Goal: Task Accomplishment & Management: Manage account settings

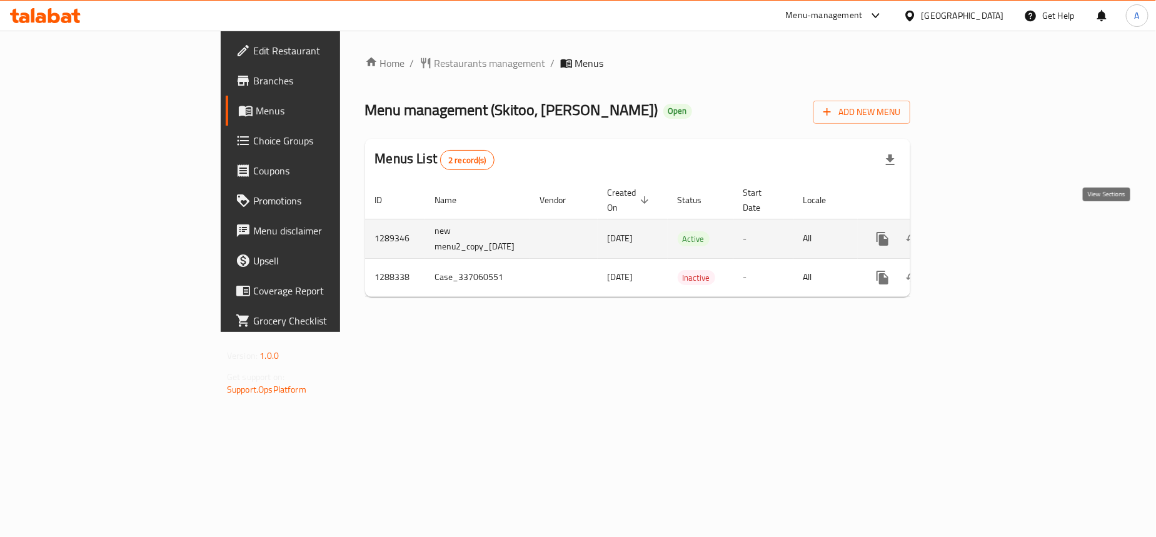
click at [980, 231] on icon "enhanced table" at bounding box center [972, 238] width 15 height 15
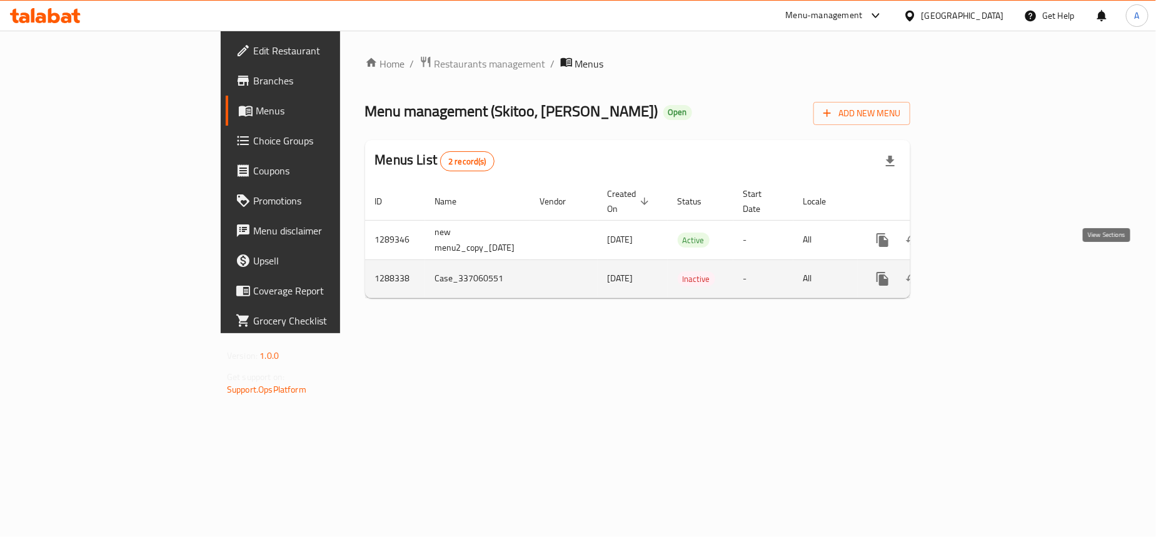
click at [980, 271] on icon "enhanced table" at bounding box center [972, 278] width 15 height 15
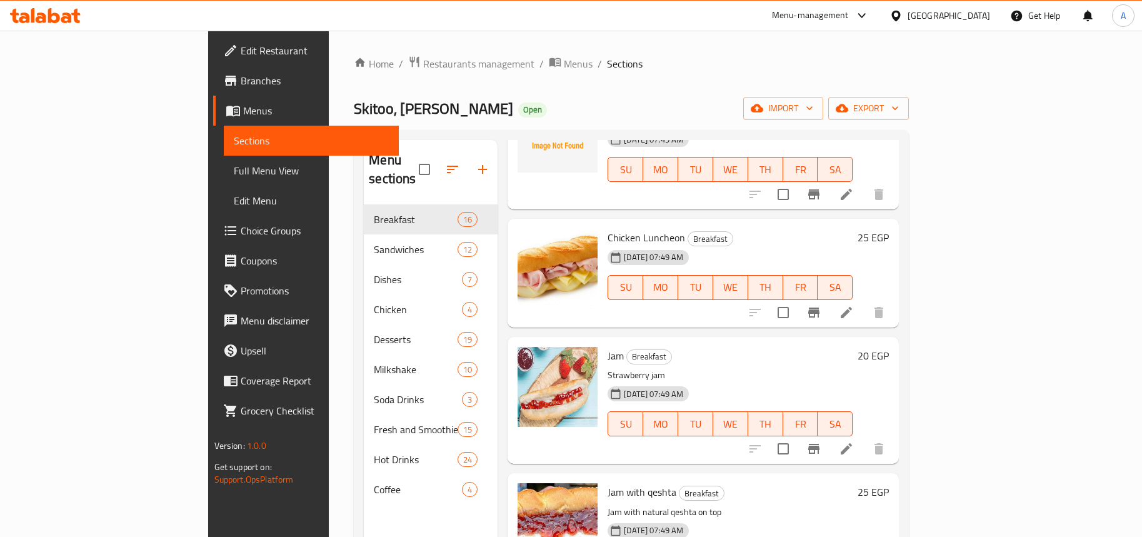
scroll to position [1641, 0]
